Goal: Navigation & Orientation: Understand site structure

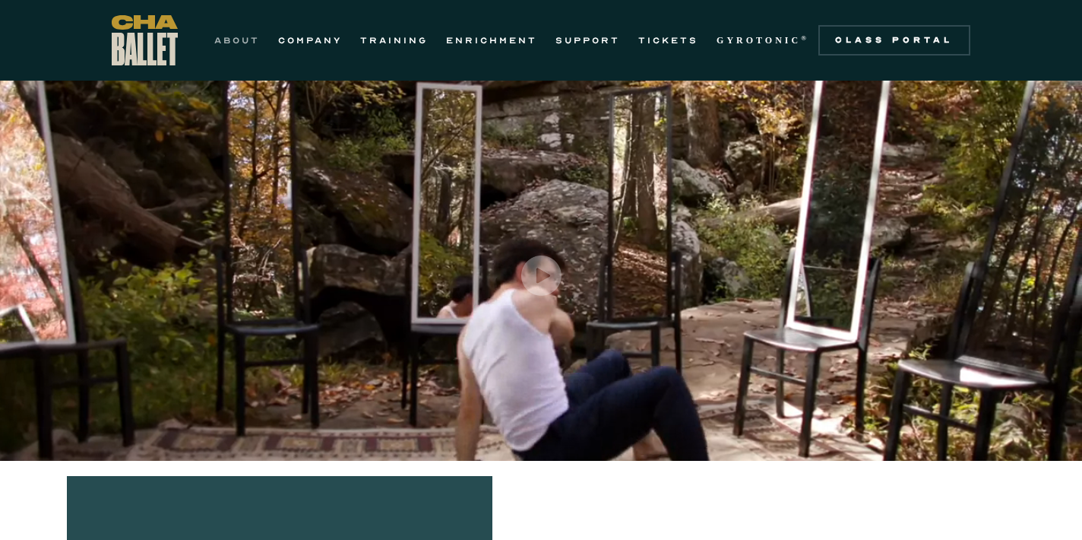
click at [253, 40] on link "ABOUT" at bounding box center [237, 40] width 46 height 18
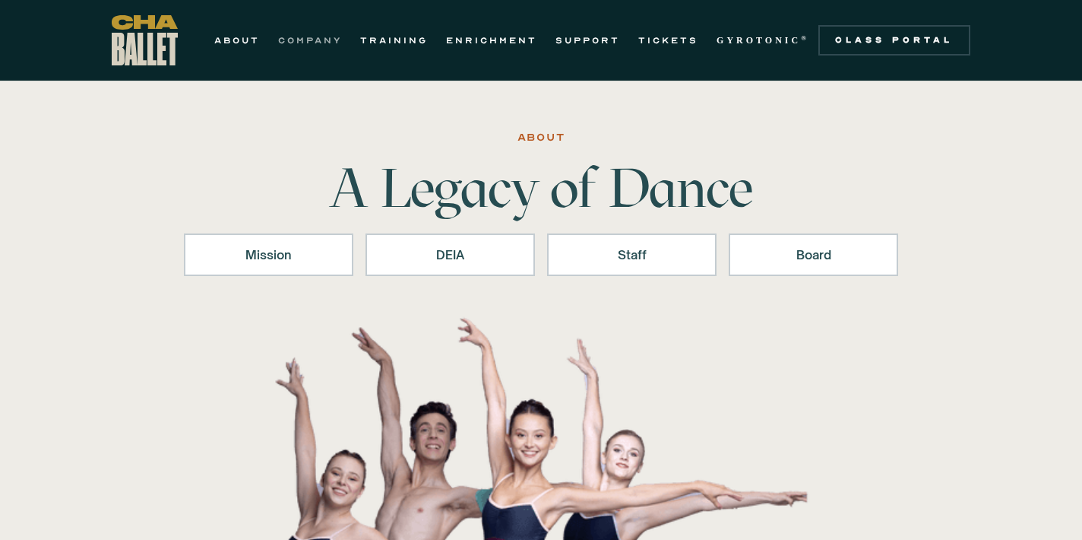
click at [312, 38] on link "COMPANY" at bounding box center [310, 40] width 64 height 18
